Goal: Task Accomplishment & Management: Use online tool/utility

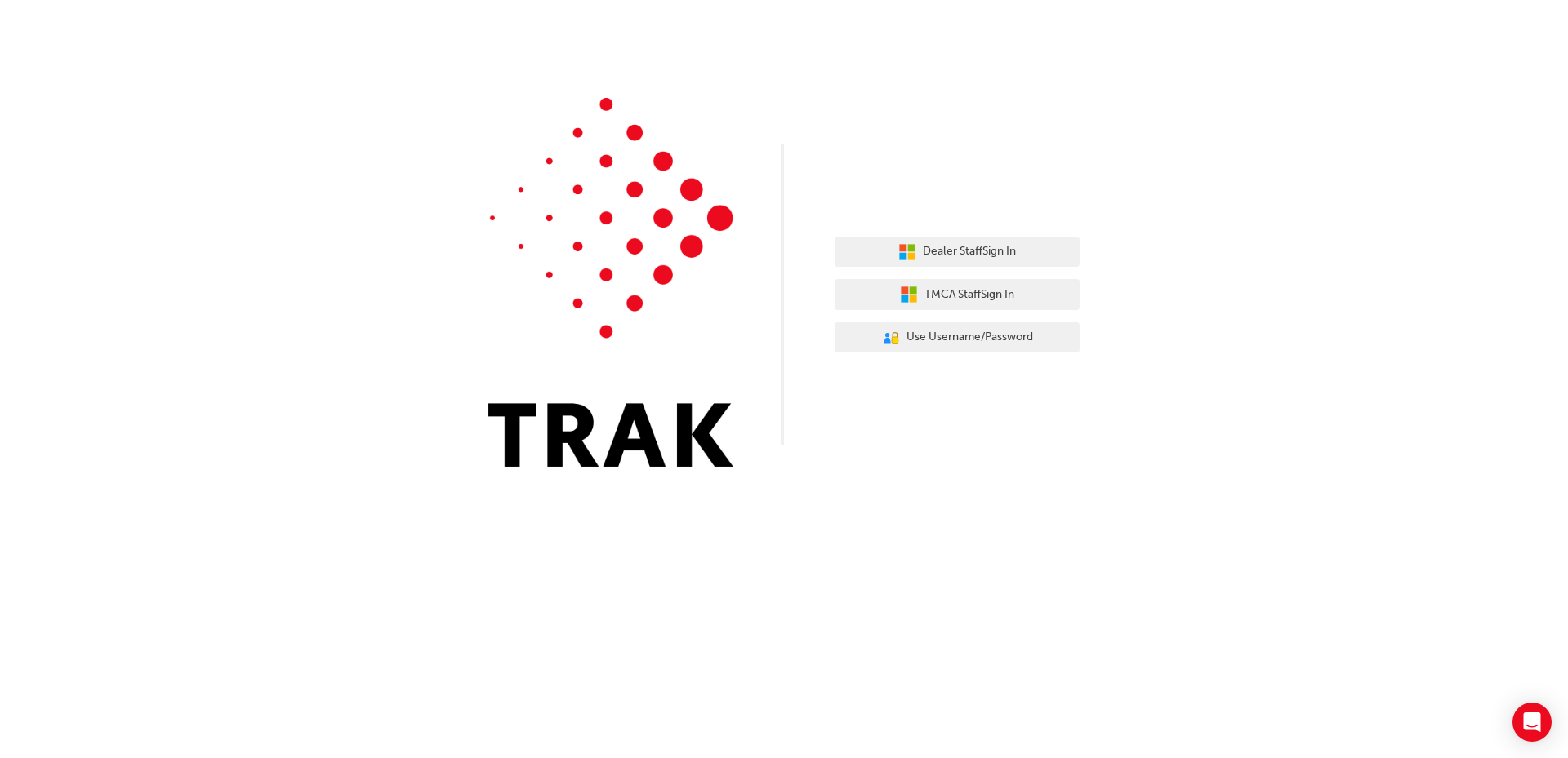
click at [929, 223] on div "Dealer Staff Sign In TMCA Staff Sign In User Authentication Icon - Blue Person,…" at bounding box center [784, 246] width 1568 height 492
drag, startPoint x: 941, startPoint y: 240, endPoint x: 968, endPoint y: 253, distance: 30.0
click at [942, 240] on button "Dealer Staff Sign In" at bounding box center [957, 252] width 245 height 31
click at [981, 266] on button "Dealer Staff Sign In" at bounding box center [957, 252] width 245 height 31
click at [998, 251] on span "Dealer Staff Sign In" at bounding box center [969, 251] width 93 height 19
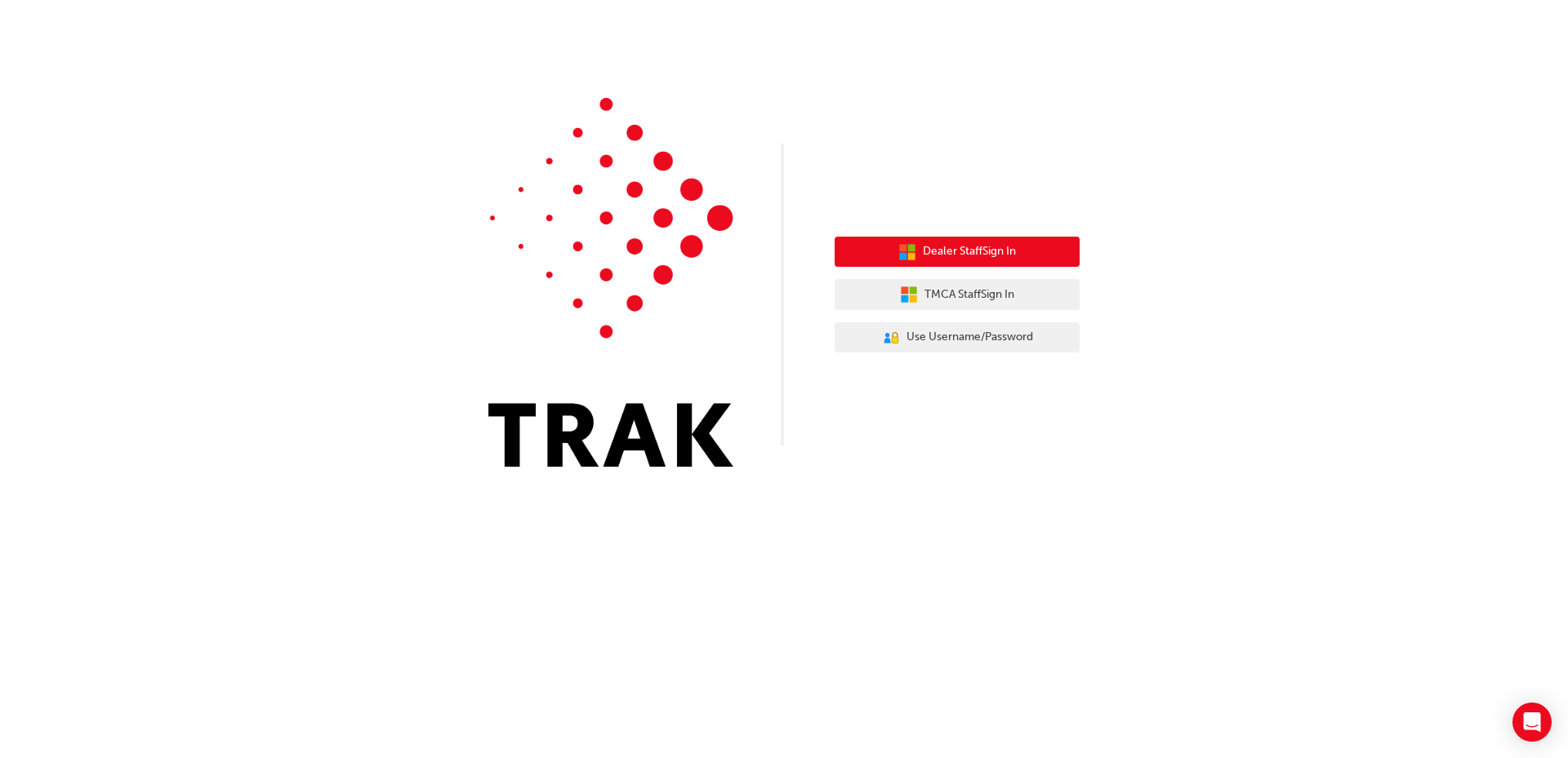
click at [1018, 267] on button "Dealer Staff Sign In" at bounding box center [957, 252] width 245 height 31
drag, startPoint x: 996, startPoint y: 223, endPoint x: 996, endPoint y: 241, distance: 18.0
click at [996, 228] on div "Dealer Staff Sign In TMCA Staff Sign In User Authentication Icon - Blue Person,…" at bounding box center [957, 294] width 245 height 141
click at [996, 241] on button "Dealer Staff Sign In" at bounding box center [957, 252] width 245 height 31
click at [955, 263] on button "Dealer Staff Sign In" at bounding box center [957, 252] width 245 height 31
